Goal: Navigation & Orientation: Find specific page/section

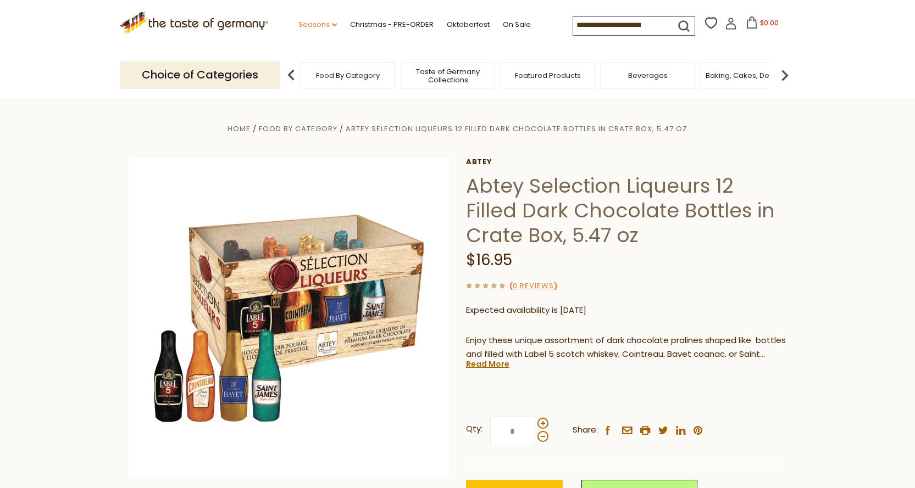
click at [317, 22] on link "Seasons dropdown_arrow" at bounding box center [317, 25] width 38 height 12
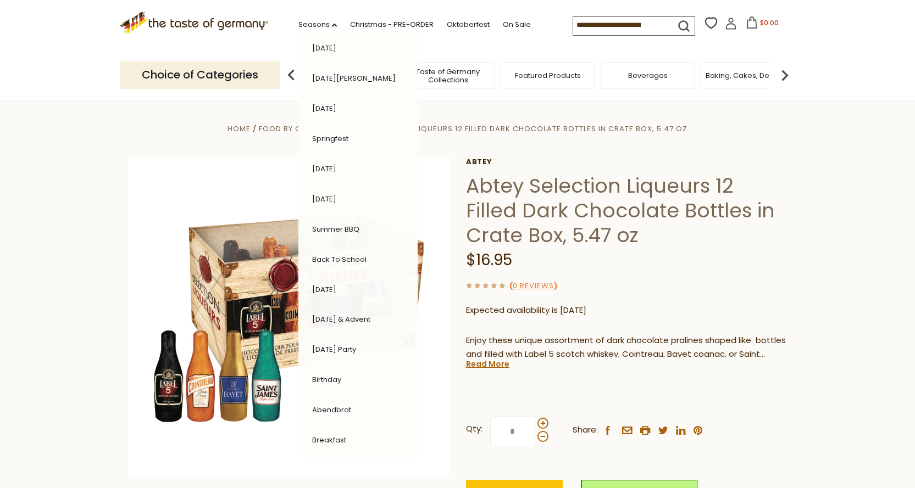
scroll to position [133, 0]
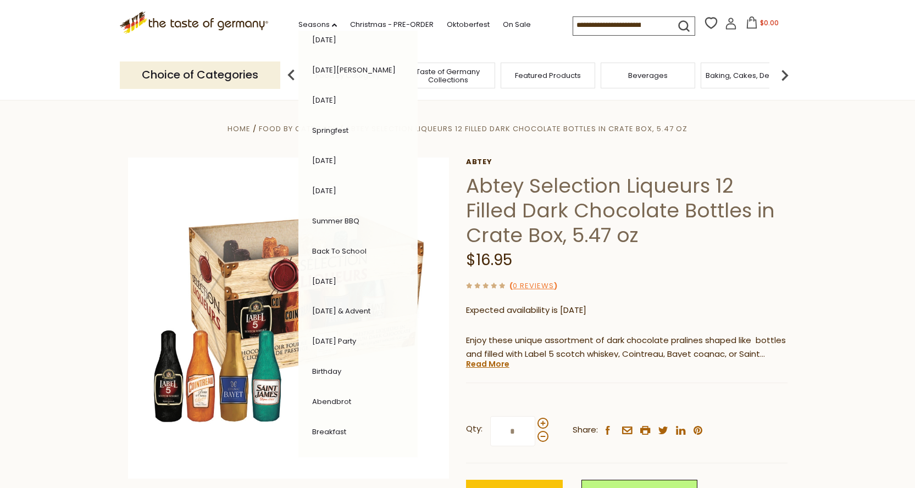
click at [328, 280] on link "[DATE]" at bounding box center [324, 281] width 24 height 10
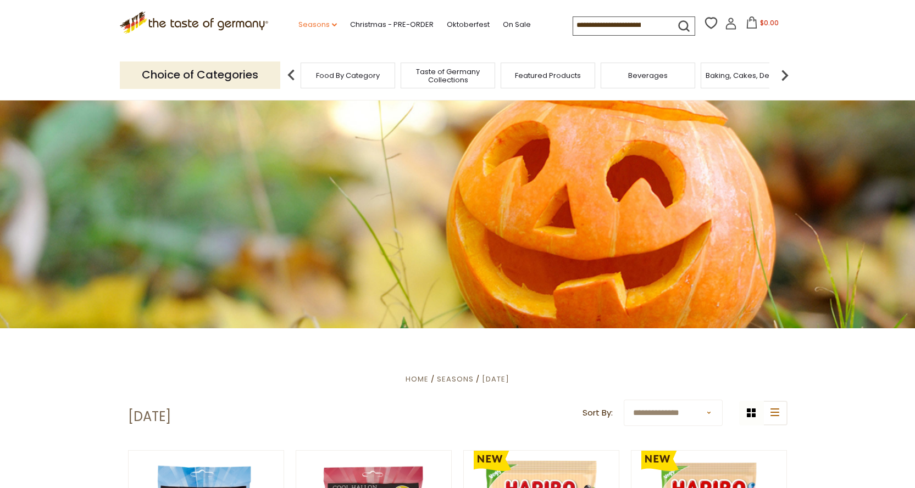
click at [324, 24] on link "Seasons dropdown_arrow" at bounding box center [317, 25] width 38 height 12
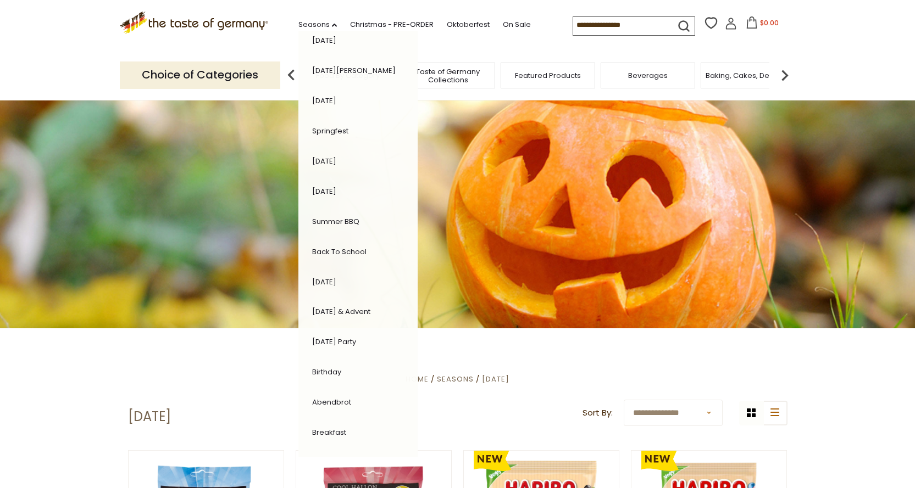
scroll to position [133, 0]
click at [364, 314] on link "[DATE] & Advent" at bounding box center [341, 311] width 58 height 10
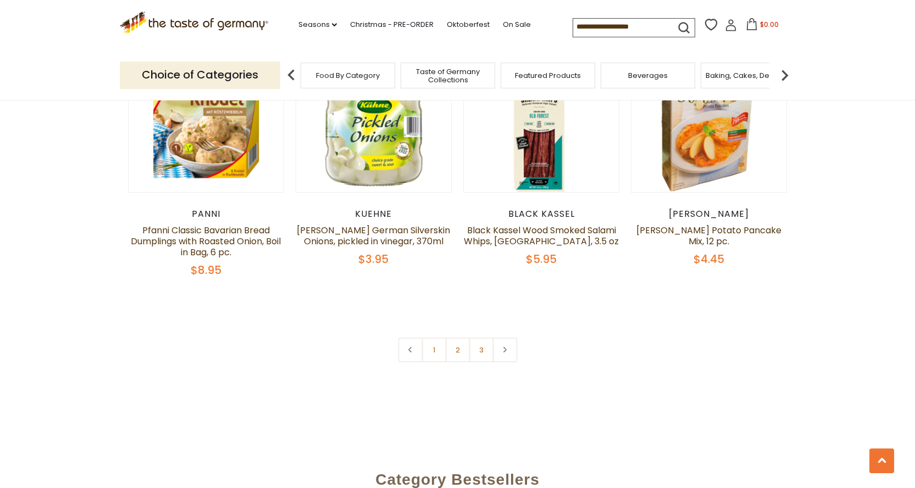
scroll to position [2580, 0]
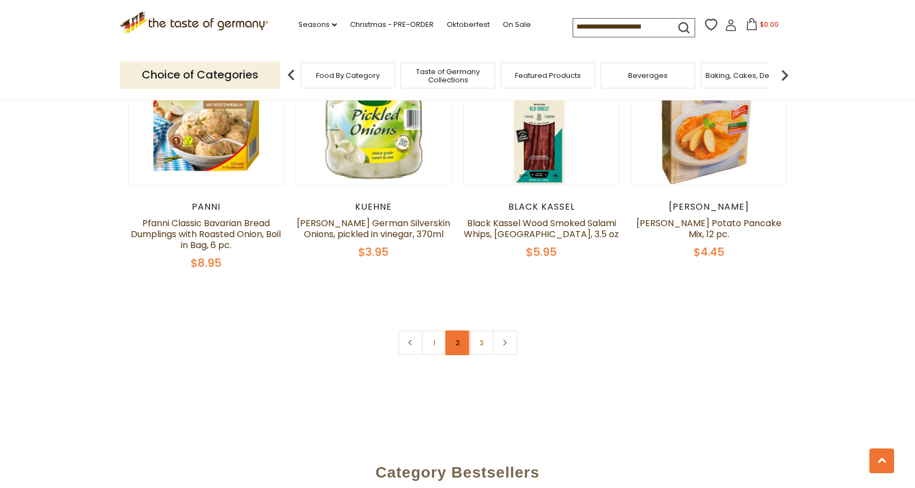
click at [453, 331] on link "2" at bounding box center [457, 343] width 25 height 25
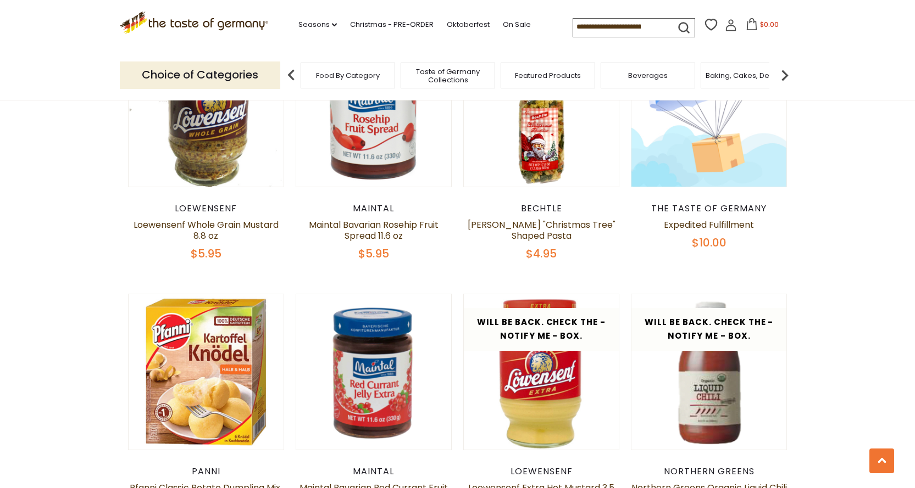
scroll to position [2370, 0]
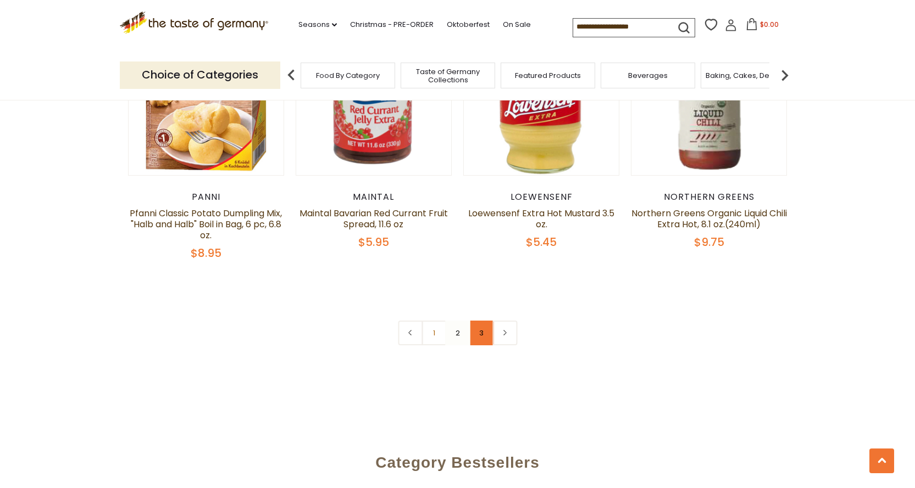
click at [477, 321] on link "3" at bounding box center [481, 333] width 25 height 25
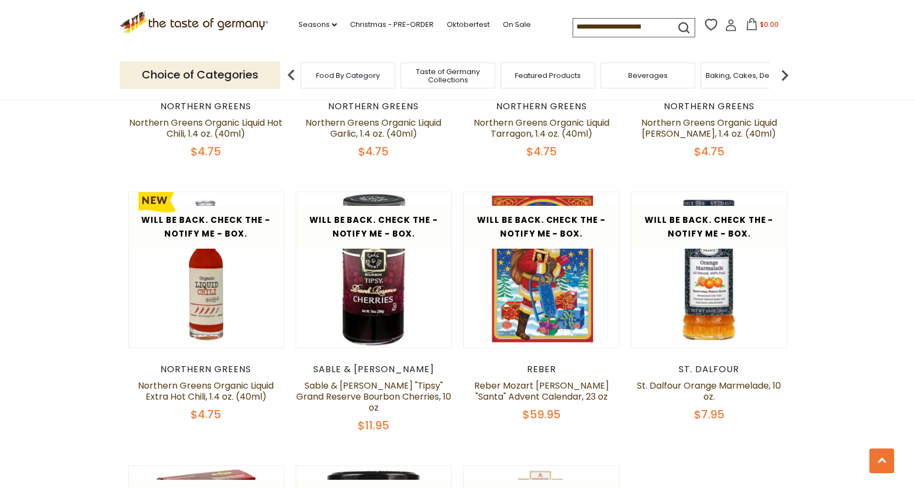
scroll to position [393, 0]
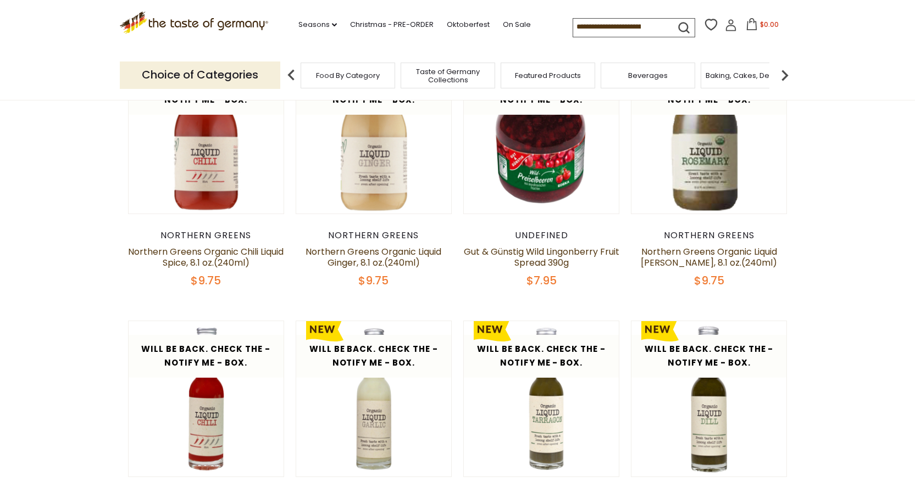
drag, startPoint x: 477, startPoint y: 233, endPoint x: 466, endPoint y: 206, distance: 29.3
click at [466, 206] on article "Will be back. Check the - Notify Me - Box. Quick View undefined Gut & Günstig W…" at bounding box center [541, 173] width 157 height 230
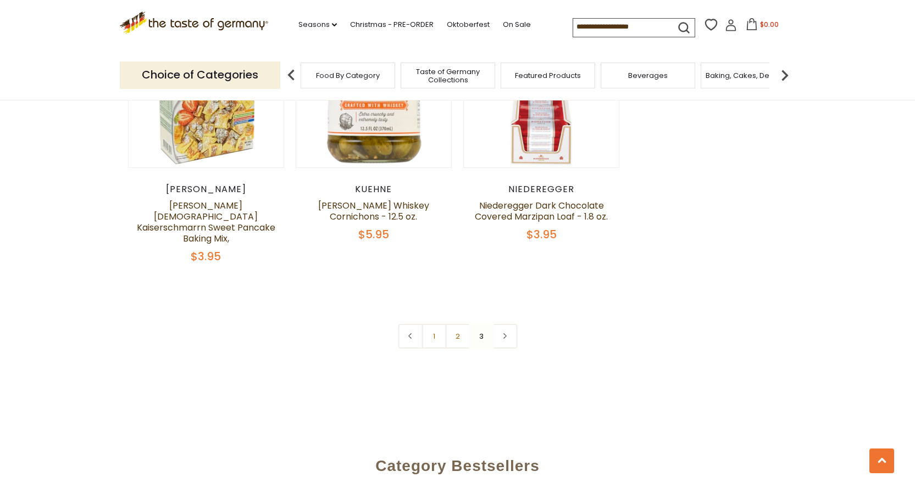
scroll to position [1272, 0]
